Goal: Transaction & Acquisition: Purchase product/service

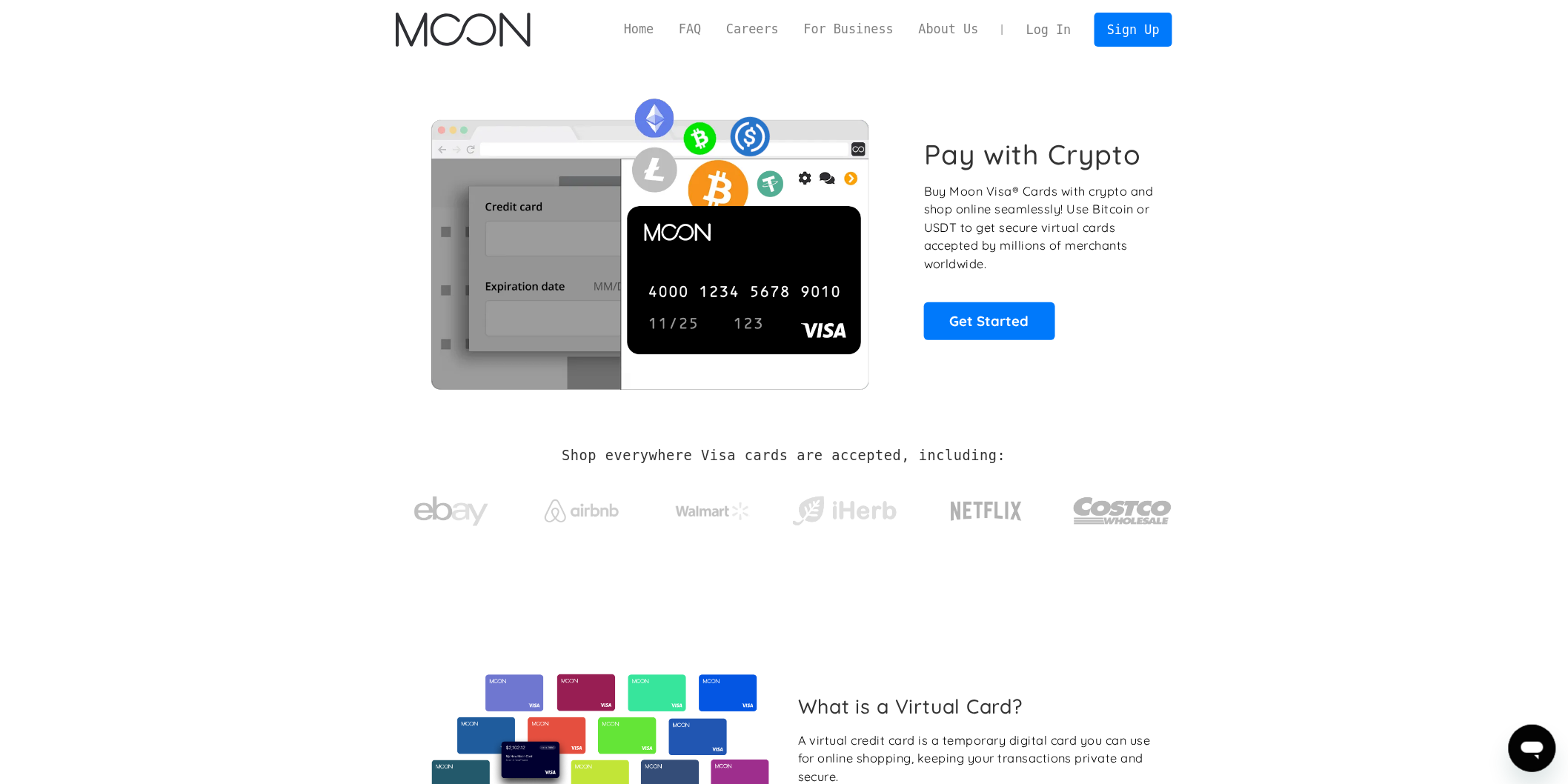
click at [1075, 31] on link "Log In" at bounding box center [1048, 30] width 70 height 33
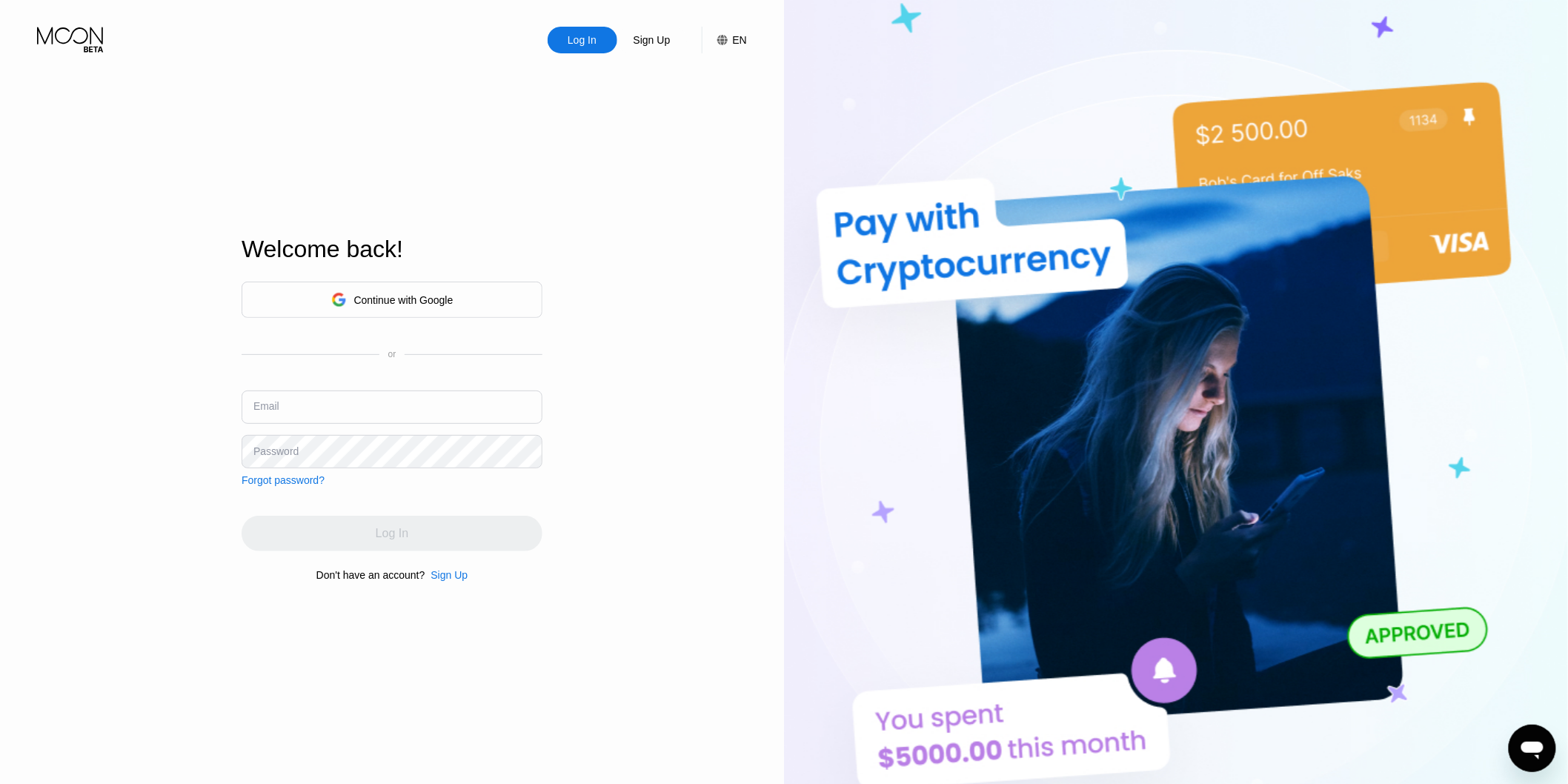
click at [353, 399] on input "text" at bounding box center [392, 406] width 301 height 33
click at [400, 352] on div "or" at bounding box center [392, 354] width 301 height 10
click at [373, 409] on input "text" at bounding box center [392, 406] width 301 height 33
type input "networkmapper@proton.me"
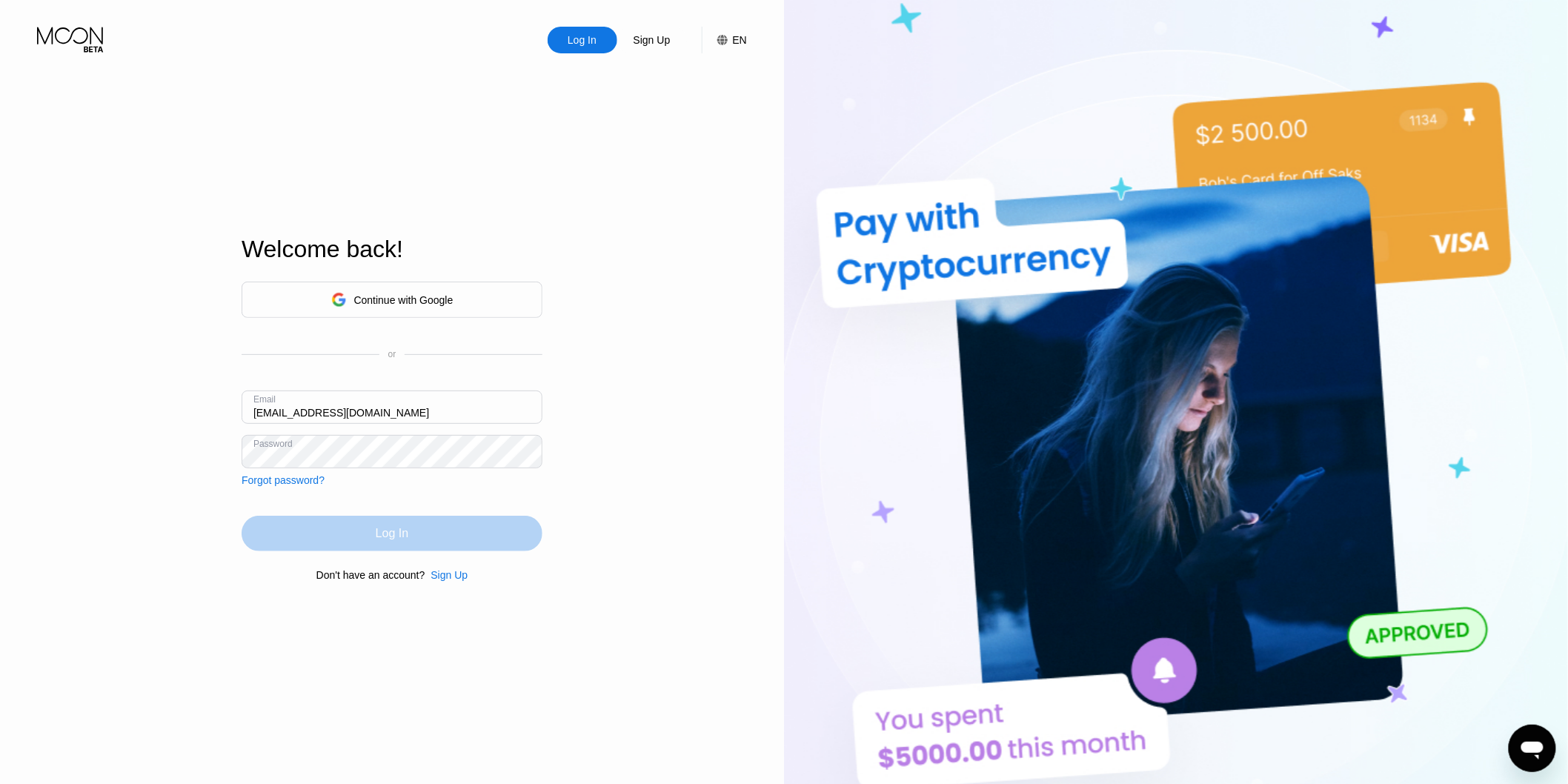
drag, startPoint x: 413, startPoint y: 546, endPoint x: 406, endPoint y: 532, distance: 15.7
click at [414, 547] on div "Log In" at bounding box center [392, 533] width 301 height 35
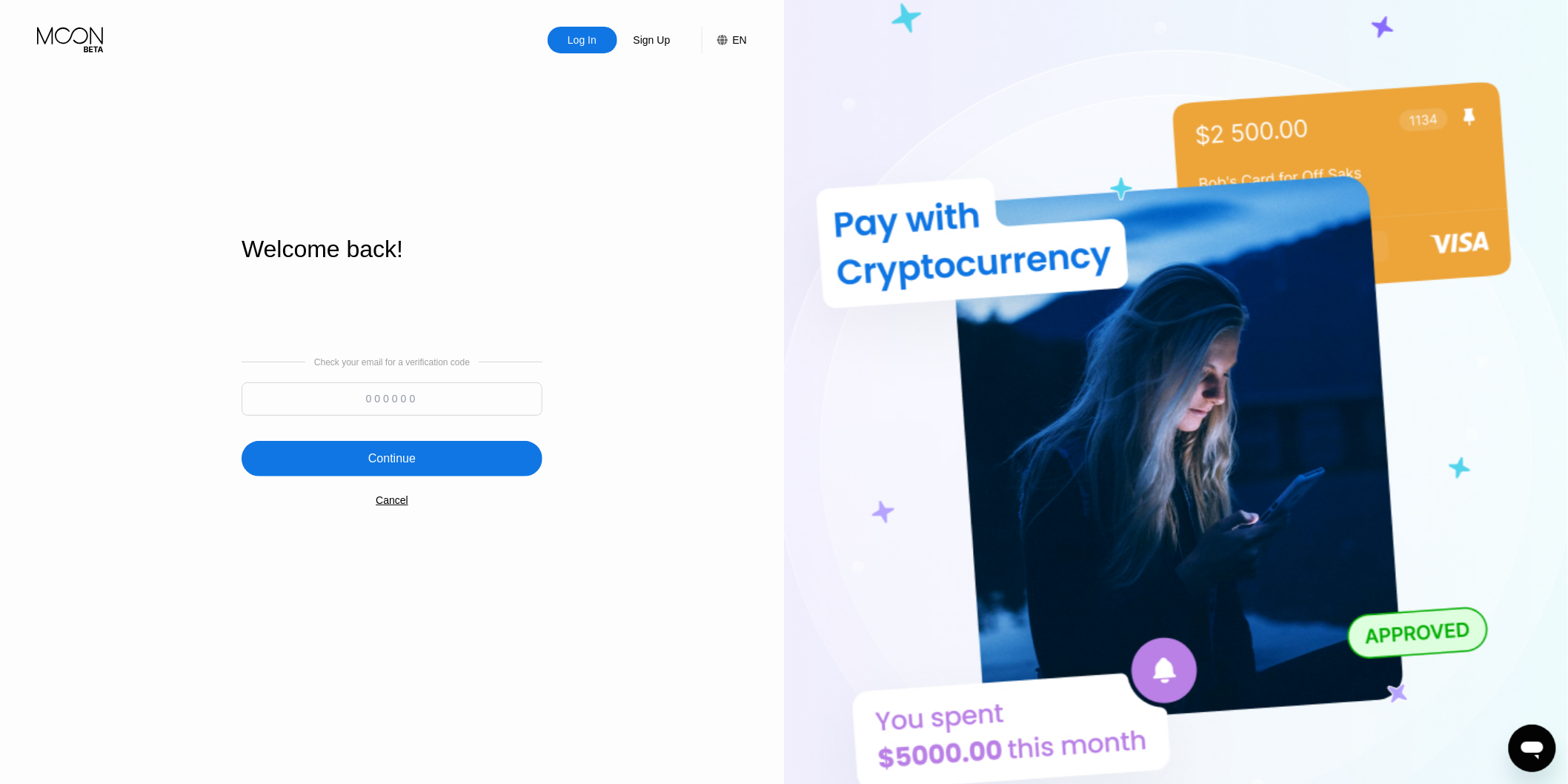
click at [367, 408] on input at bounding box center [392, 398] width 301 height 33
type input "906848"
click at [358, 454] on div "Continue" at bounding box center [392, 458] width 301 height 35
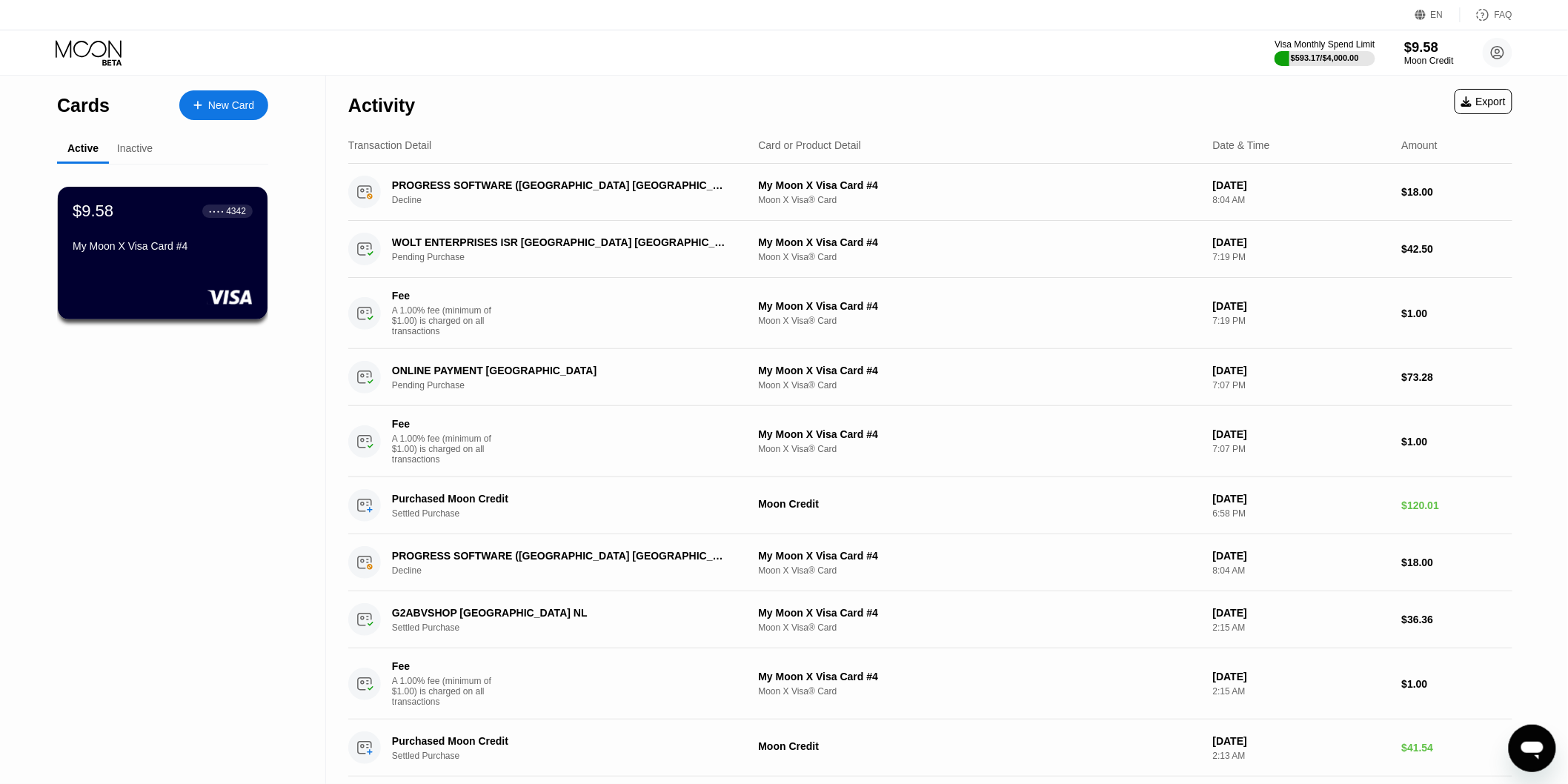
click at [1449, 47] on div "$9.58" at bounding box center [1429, 47] width 50 height 15
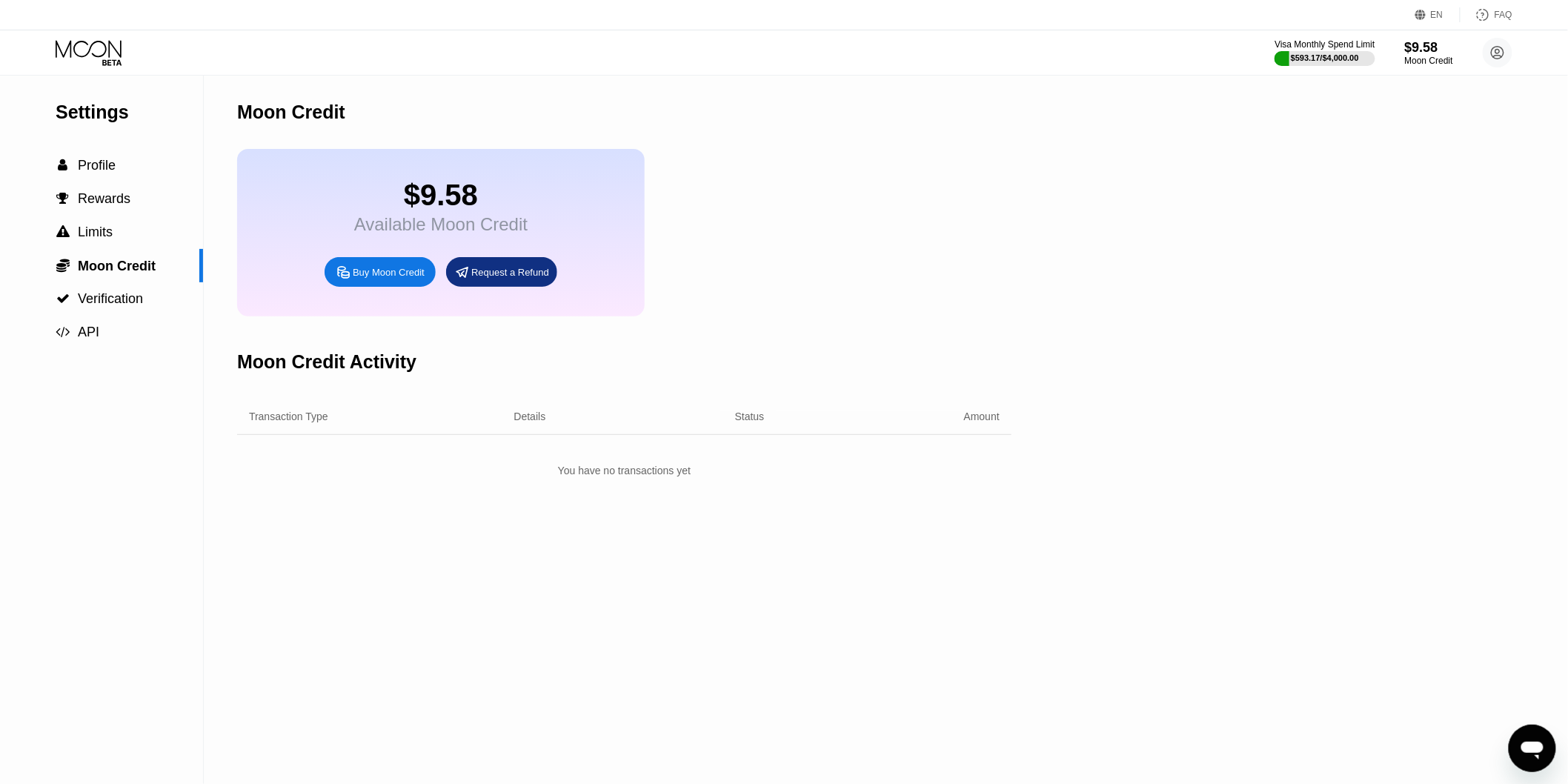
click at [414, 278] on div "Buy Moon Credit" at bounding box center [388, 273] width 72 height 13
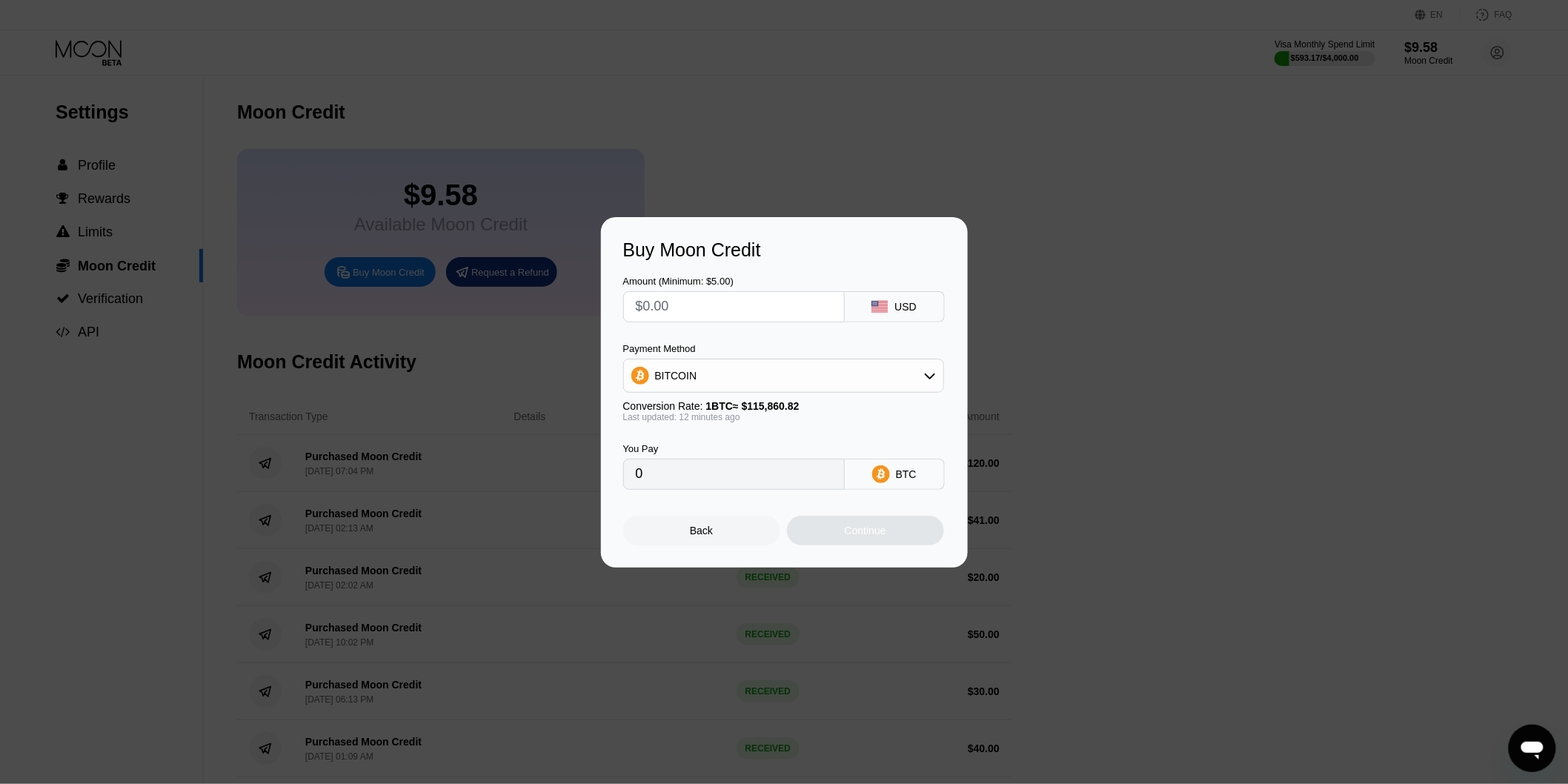
click at [735, 316] on input "text" at bounding box center [734, 306] width 196 height 30
type input "$5"
type input "0.00004323"
type input "$50"
type input "0.00043224"
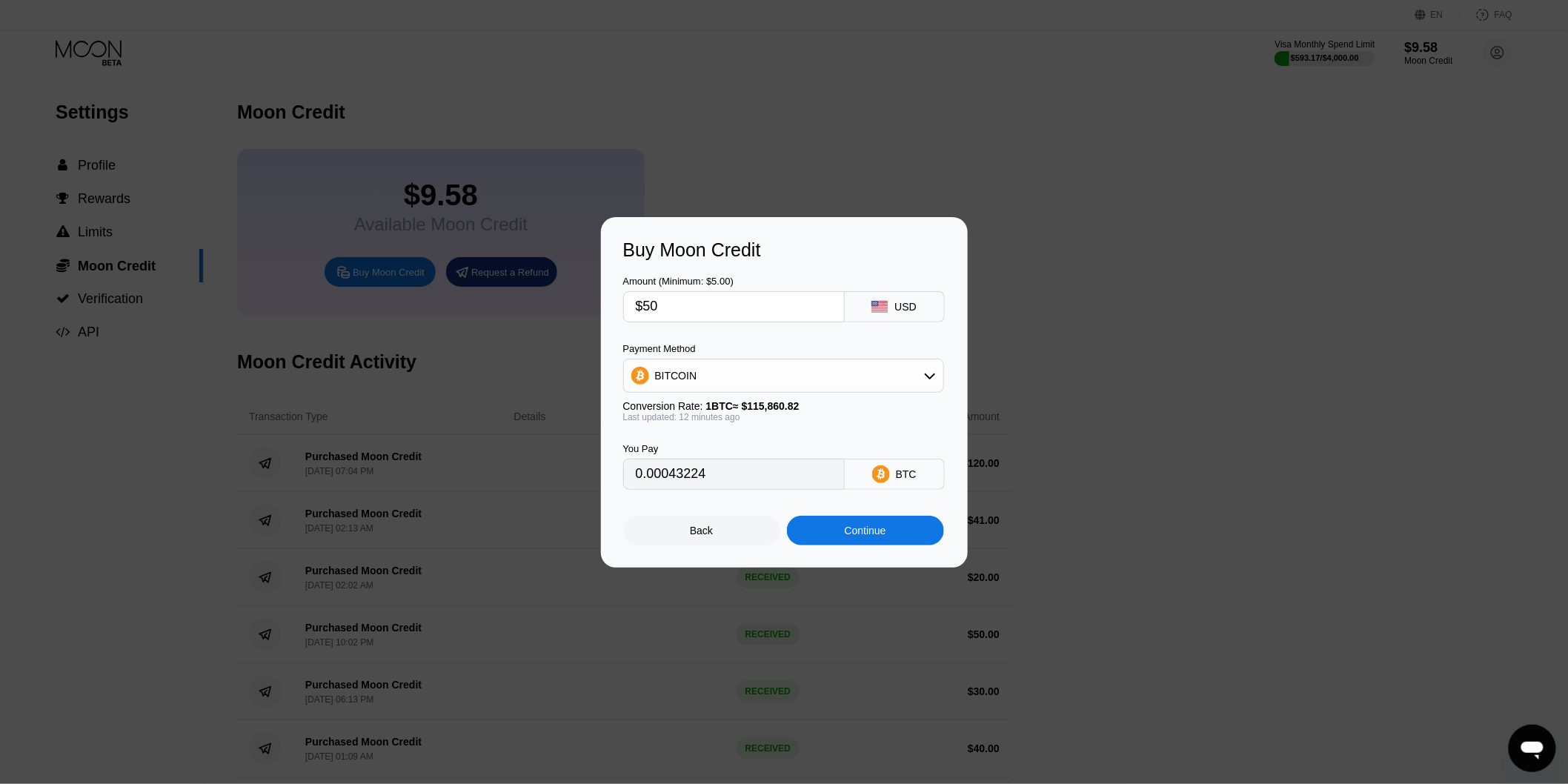
type input "$50"
click at [718, 371] on div "BITCOIN" at bounding box center [784, 376] width 319 height 30
click at [701, 457] on div "USDT on TRON" at bounding box center [784, 449] width 312 height 30
type input "50.51"
click at [803, 537] on div "Continue" at bounding box center [865, 530] width 157 height 30
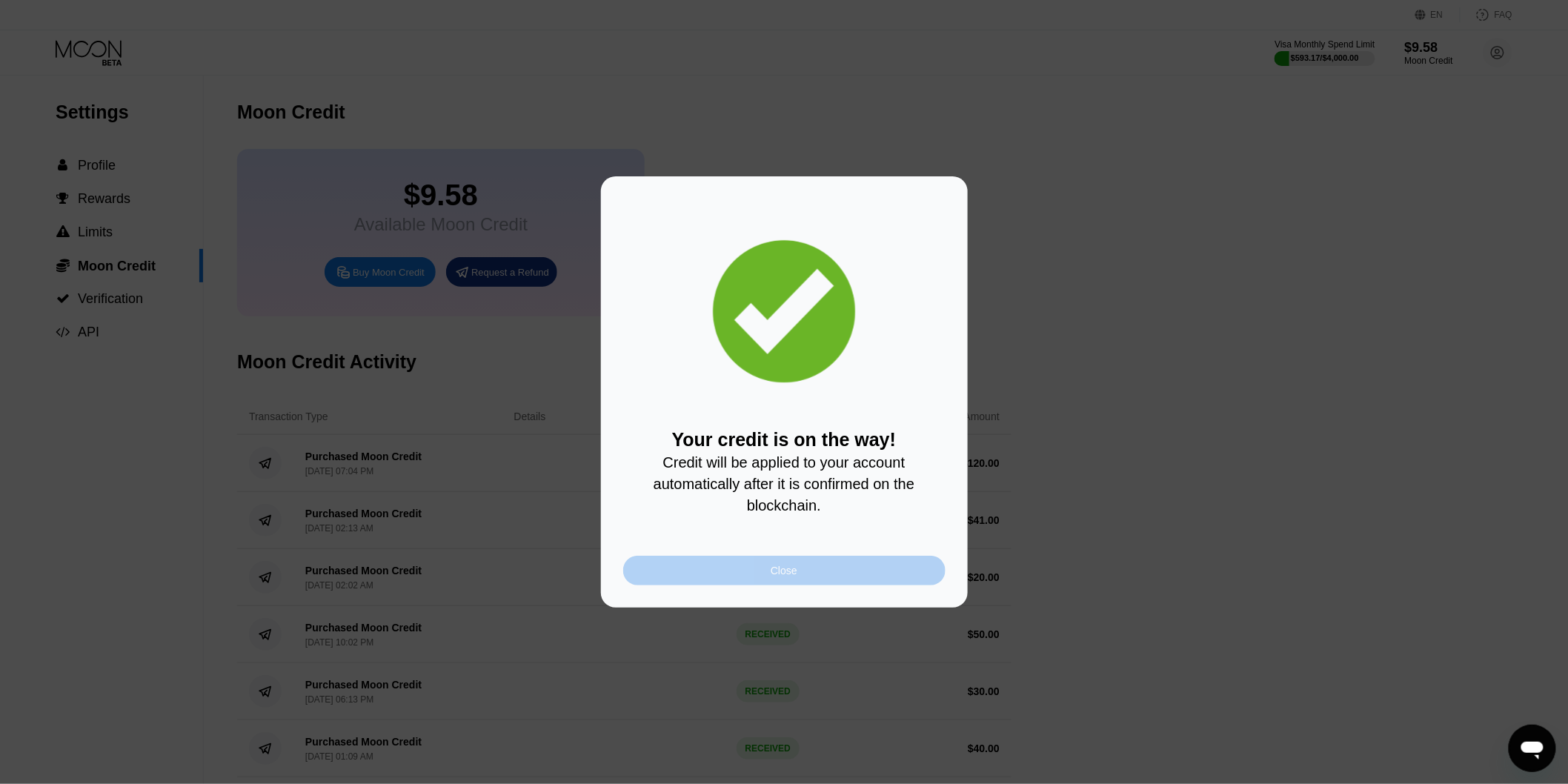
click at [853, 573] on div "Close" at bounding box center [784, 570] width 323 height 30
